Goal: Navigation & Orientation: Find specific page/section

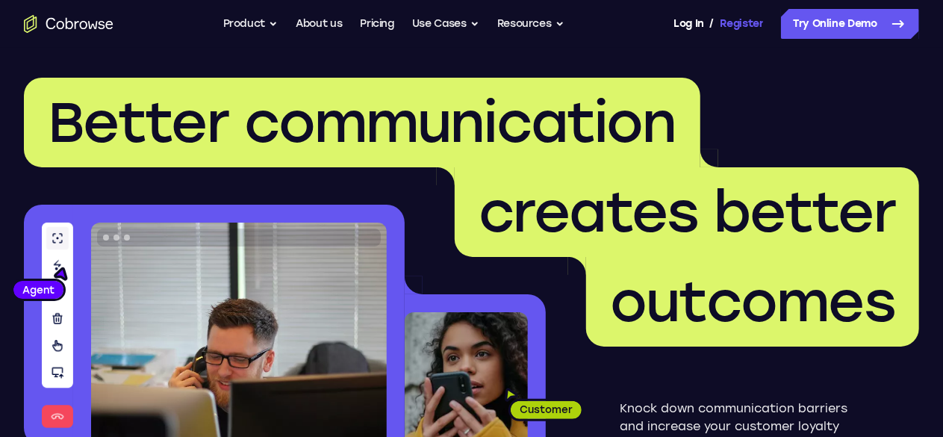
click at [720, 22] on link "Register" at bounding box center [741, 24] width 43 height 30
click at [673, 23] on link "Log In" at bounding box center [688, 24] width 30 height 30
click at [707, 20] on link "Dashboard" at bounding box center [735, 24] width 56 height 30
